Goal: Task Accomplishment & Management: Use online tool/utility

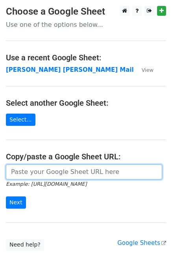
click at [52, 176] on input "url" at bounding box center [84, 171] width 157 height 15
type input "[URL][DOMAIN_NAME]"
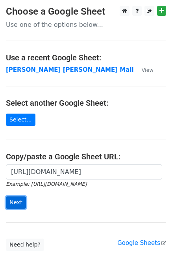
click at [22, 201] on input "Next" at bounding box center [16, 202] width 20 height 12
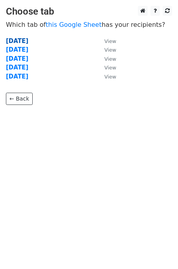
click at [15, 41] on strong "Monday" at bounding box center [17, 40] width 22 height 7
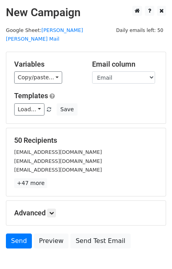
click at [23, 107] on div "Variables Copy/paste... {{Email }} {{Name}} Email column Email Name Templates L…" at bounding box center [86, 87] width 160 height 71
click at [24, 106] on link "Load..." at bounding box center [29, 109] width 30 height 12
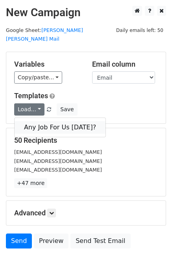
click at [32, 121] on link "Any Job For Us Today?" at bounding box center [60, 127] width 91 height 13
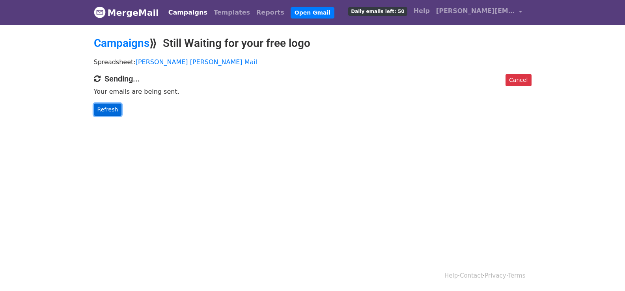
click at [109, 108] on link "Refresh" at bounding box center [108, 110] width 28 height 12
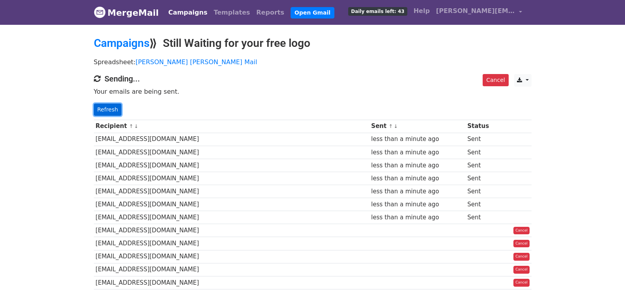
click at [104, 108] on link "Refresh" at bounding box center [108, 110] width 28 height 12
